Goal: Task Accomplishment & Management: Use online tool/utility

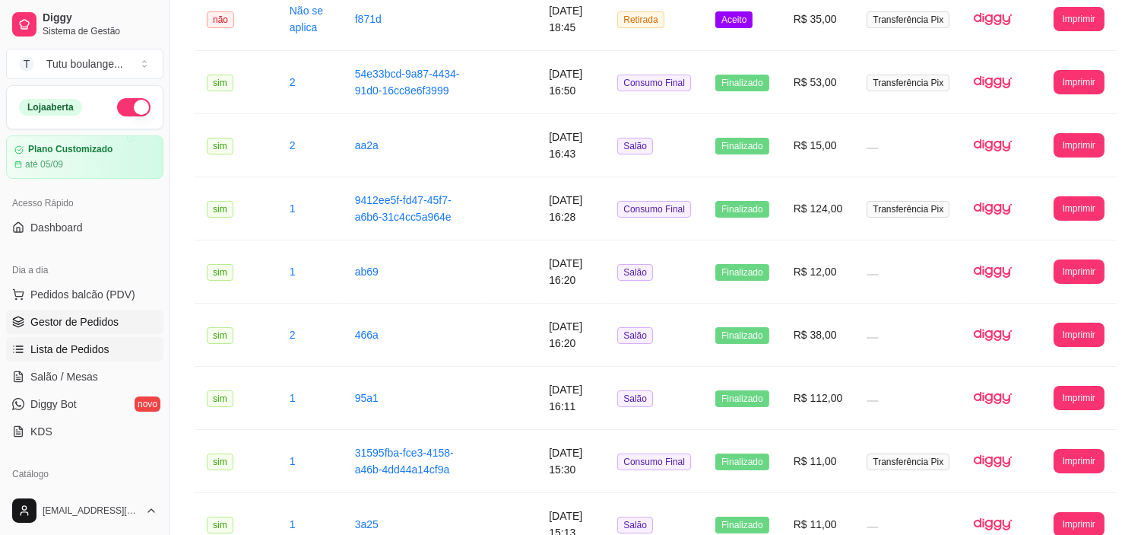
click at [65, 328] on span "Gestor de Pedidos" at bounding box center [74, 321] width 88 height 15
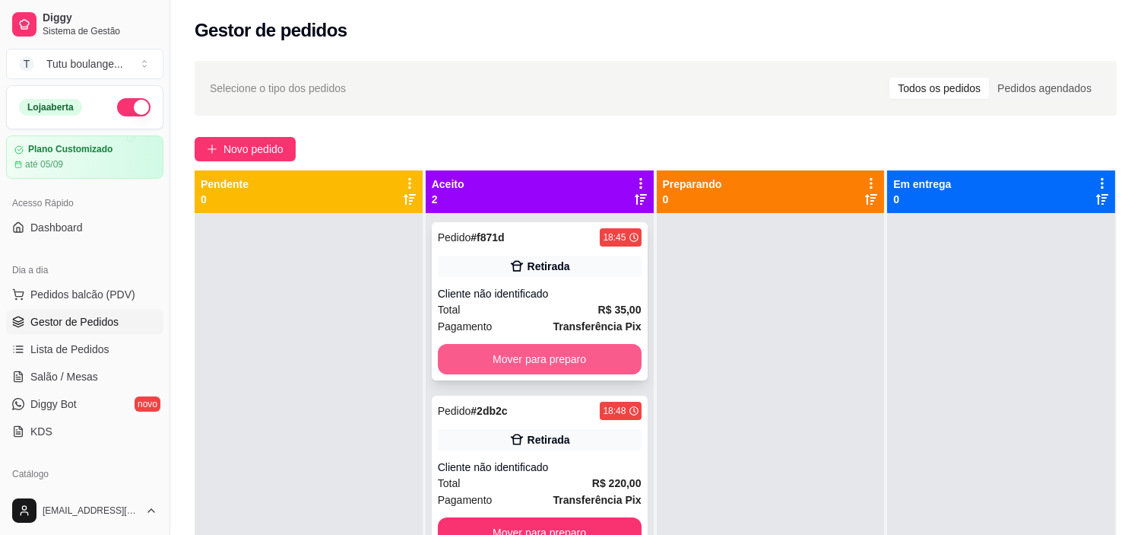
click at [525, 354] on button "Mover para preparo" at bounding box center [540, 359] width 204 height 30
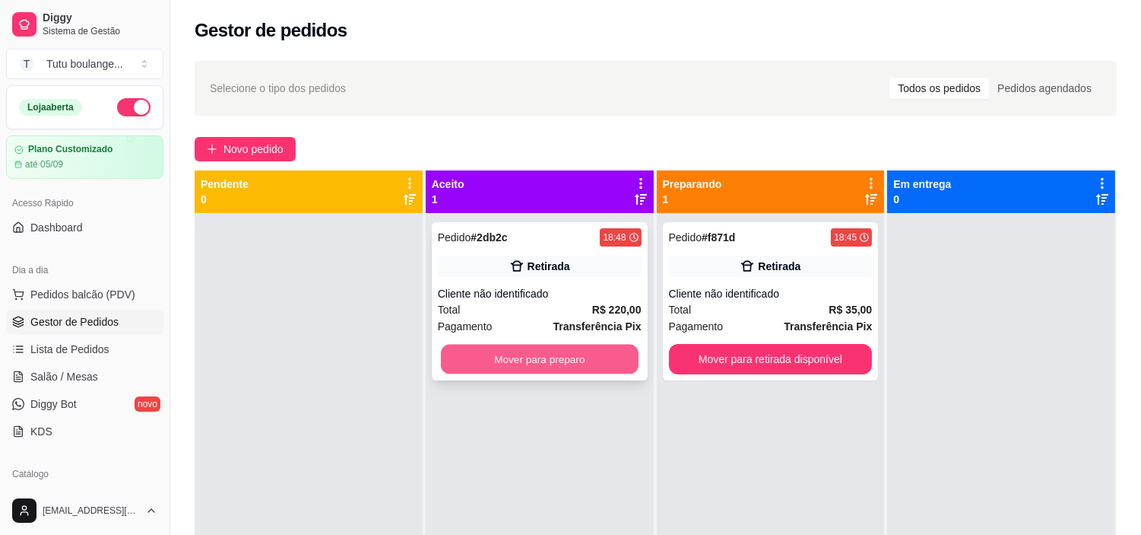
click at [558, 352] on button "Mover para preparo" at bounding box center [540, 359] width 198 height 30
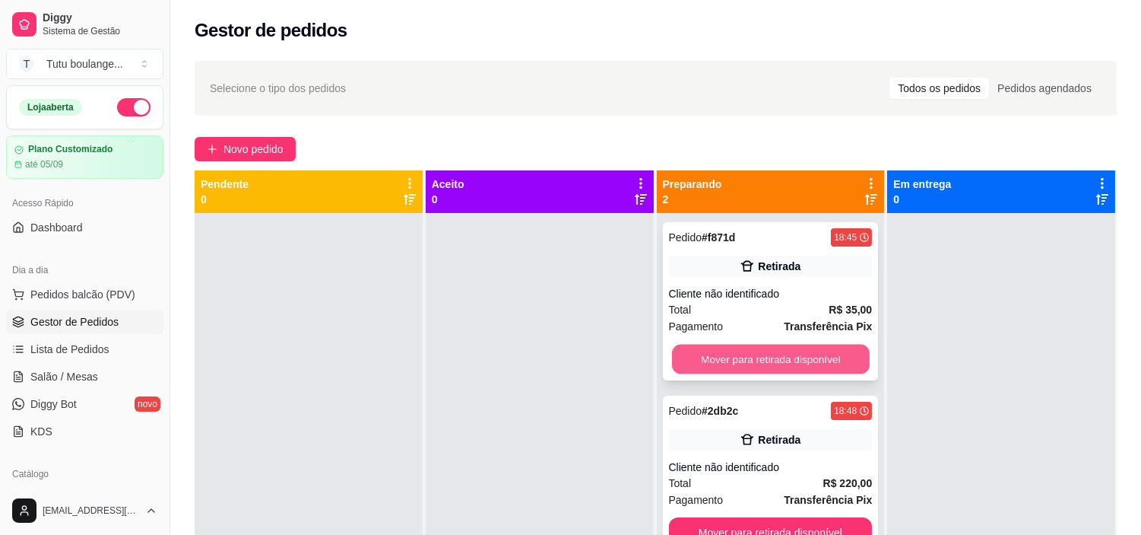
click at [718, 359] on button "Mover para retirada disponível" at bounding box center [771, 359] width 198 height 30
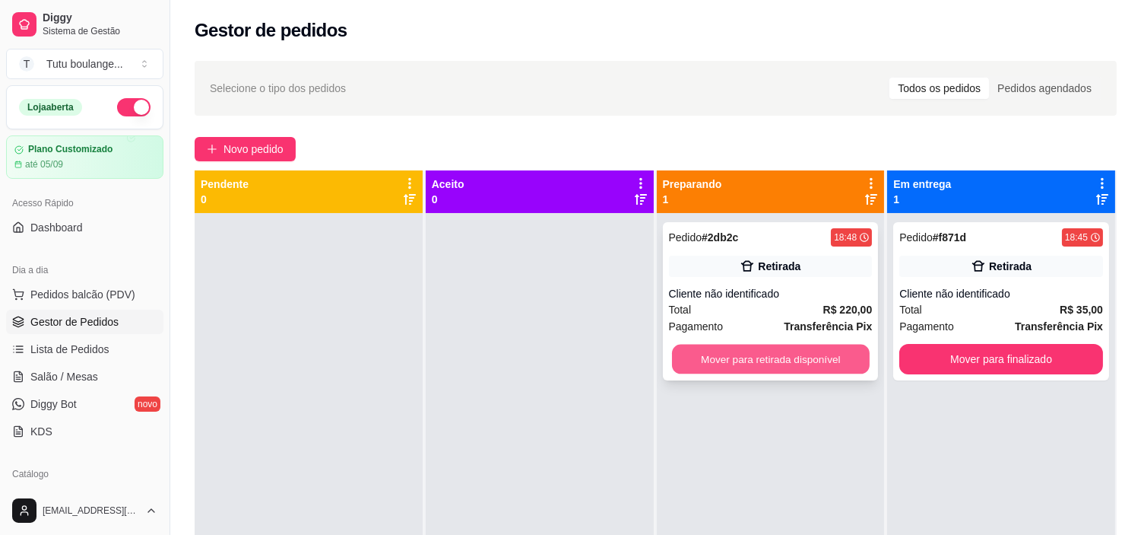
click at [716, 360] on button "Mover para retirada disponível" at bounding box center [771, 359] width 198 height 30
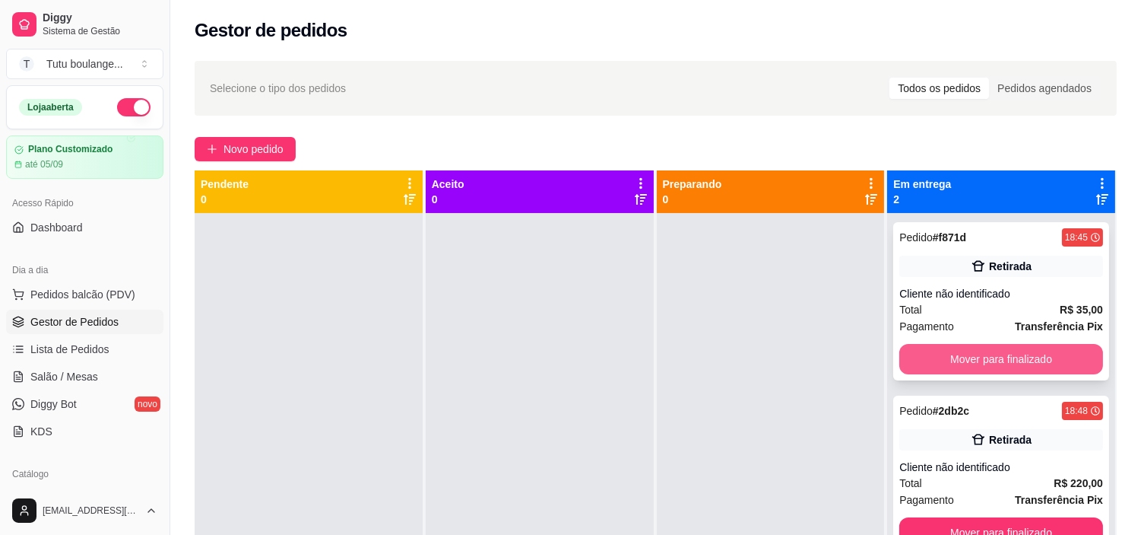
click at [932, 348] on button "Mover para finalizado" at bounding box center [1002, 359] width 204 height 30
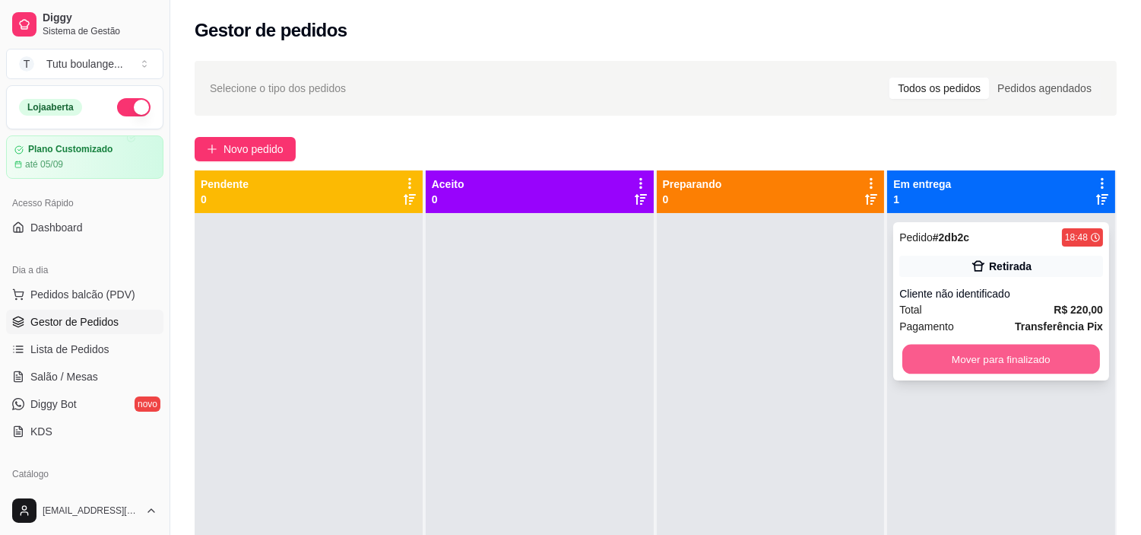
click at [955, 363] on button "Mover para finalizado" at bounding box center [1002, 359] width 198 height 30
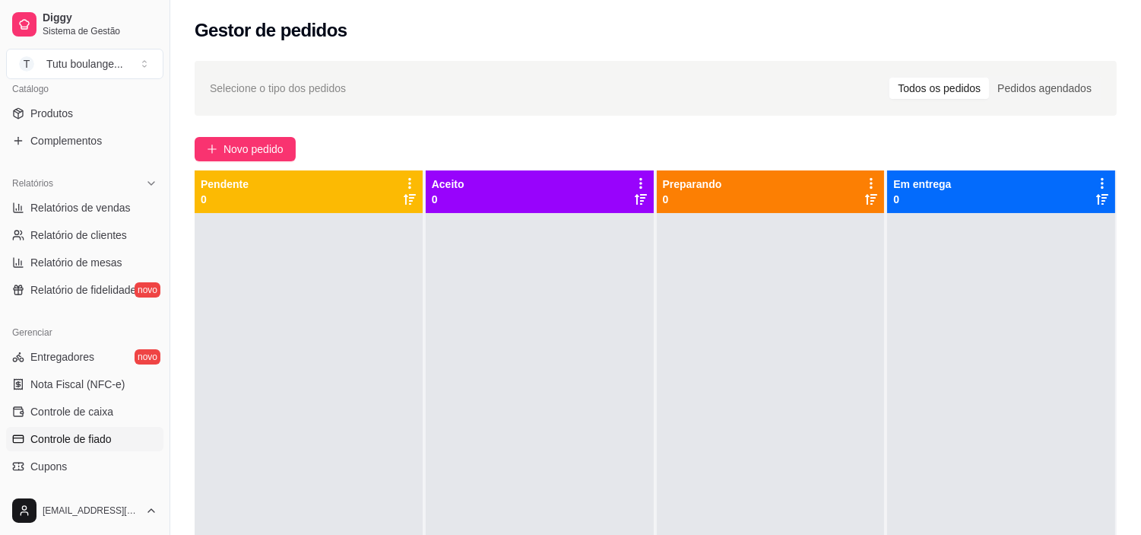
scroll to position [422, 0]
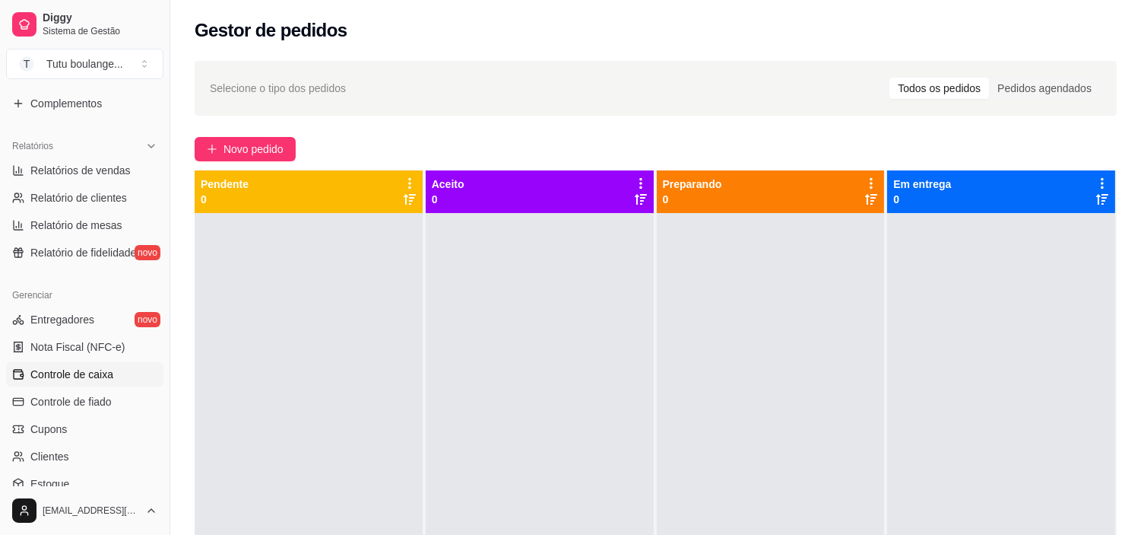
click at [99, 376] on span "Controle de caixa" at bounding box center [71, 374] width 83 height 15
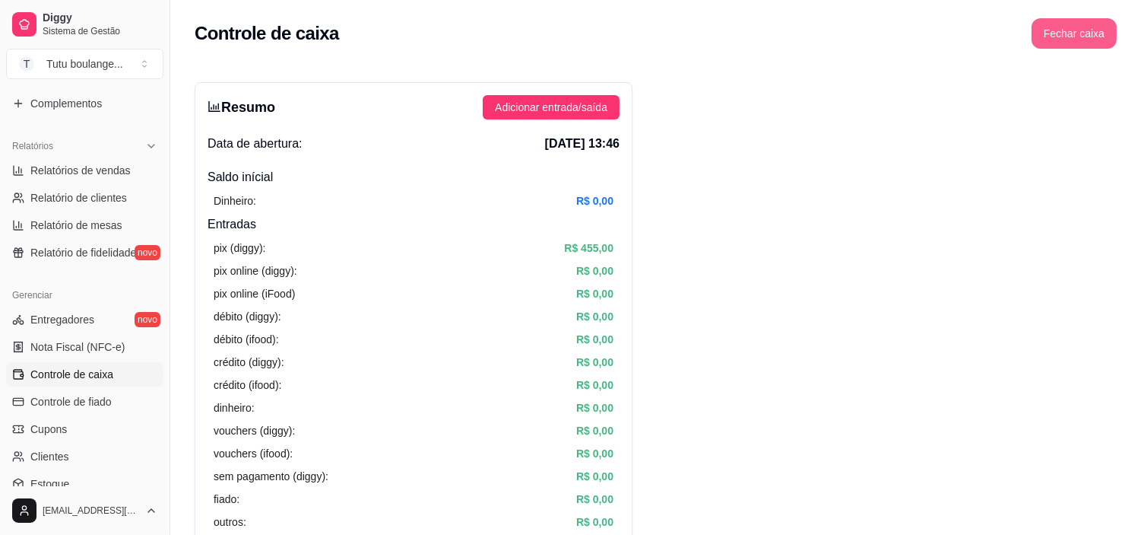
click at [1080, 38] on button "Fechar caixa" at bounding box center [1074, 33] width 85 height 30
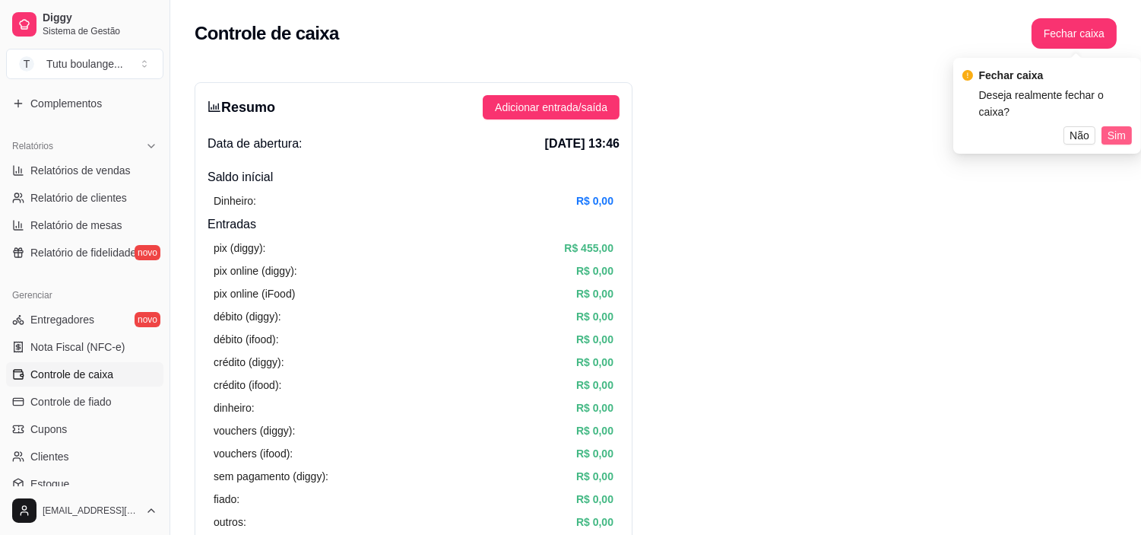
click at [1112, 127] on span "Sim" at bounding box center [1117, 135] width 18 height 17
